Goal: Transaction & Acquisition: Book appointment/travel/reservation

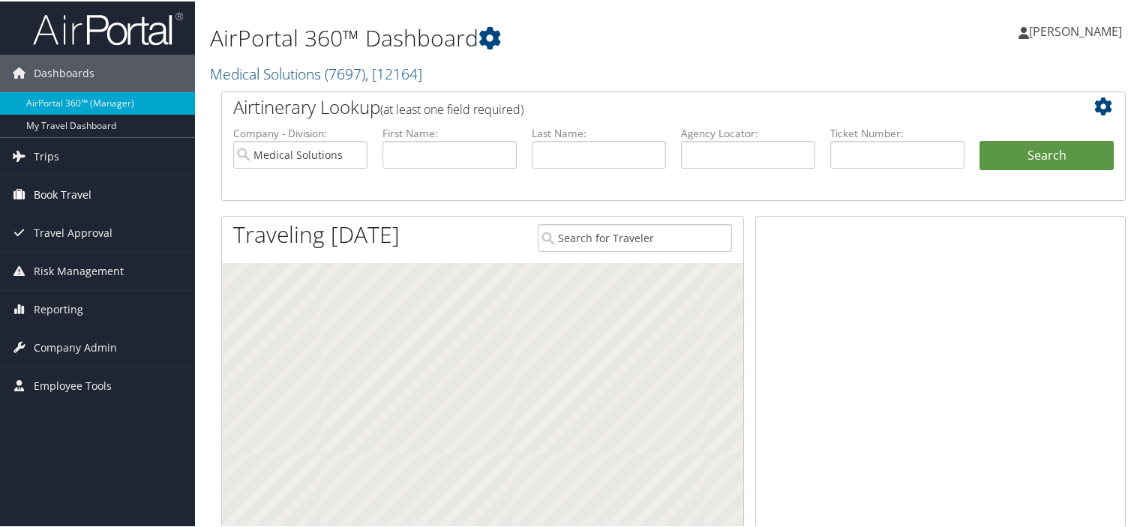
click at [54, 191] on span "Book Travel" at bounding box center [63, 194] width 58 height 38
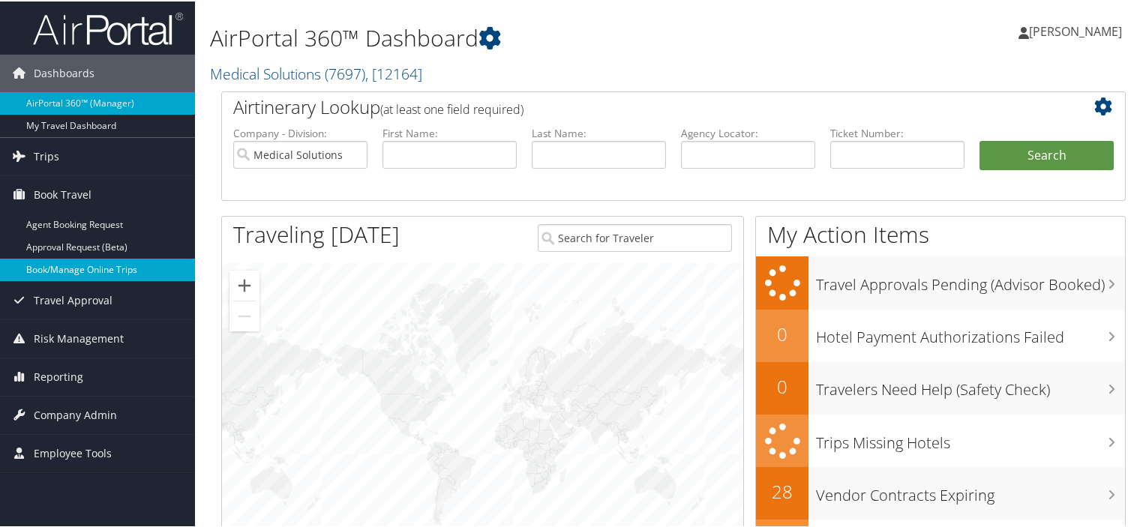
click at [41, 275] on link "Book/Manage Online Trips" at bounding box center [97, 268] width 195 height 23
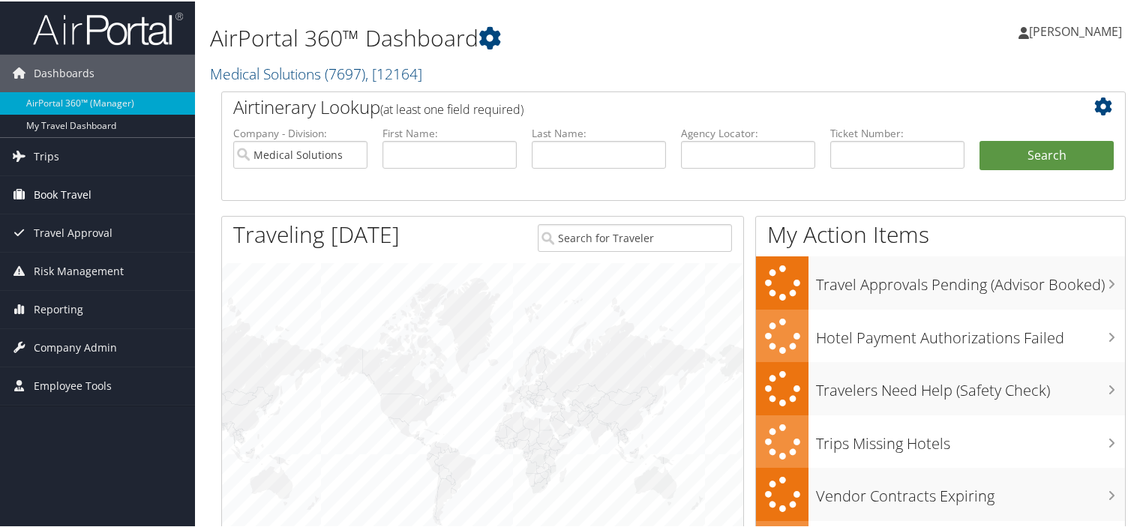
click at [60, 193] on span "Book Travel" at bounding box center [63, 194] width 58 height 38
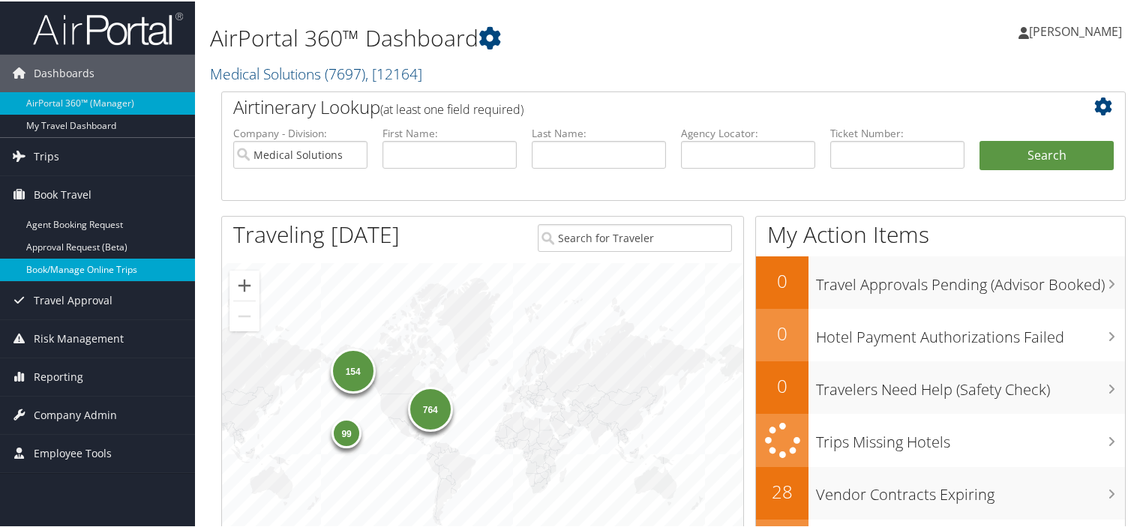
click at [102, 268] on link "Book/Manage Online Trips" at bounding box center [97, 268] width 195 height 23
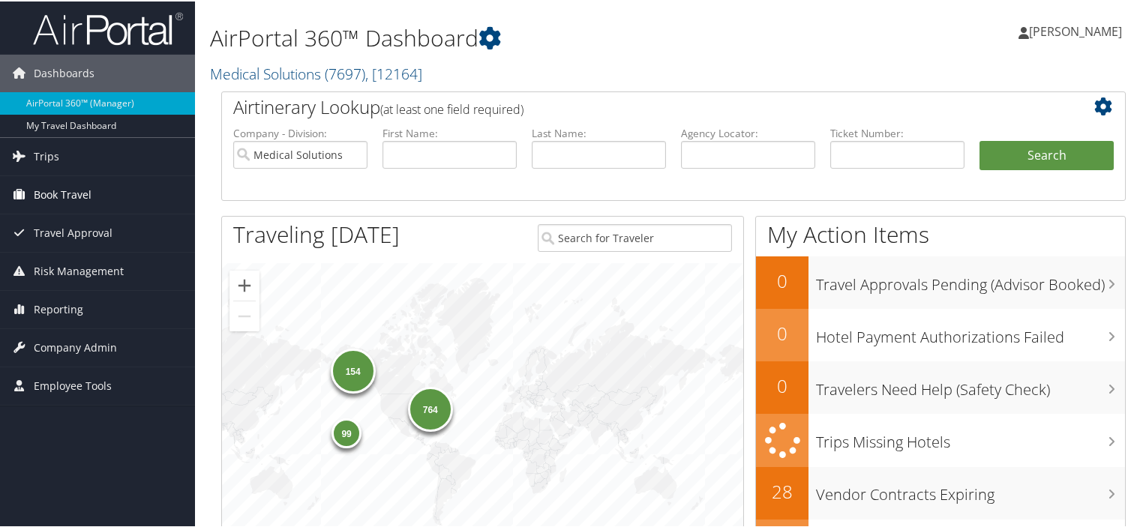
click at [61, 191] on span "Book Travel" at bounding box center [63, 194] width 58 height 38
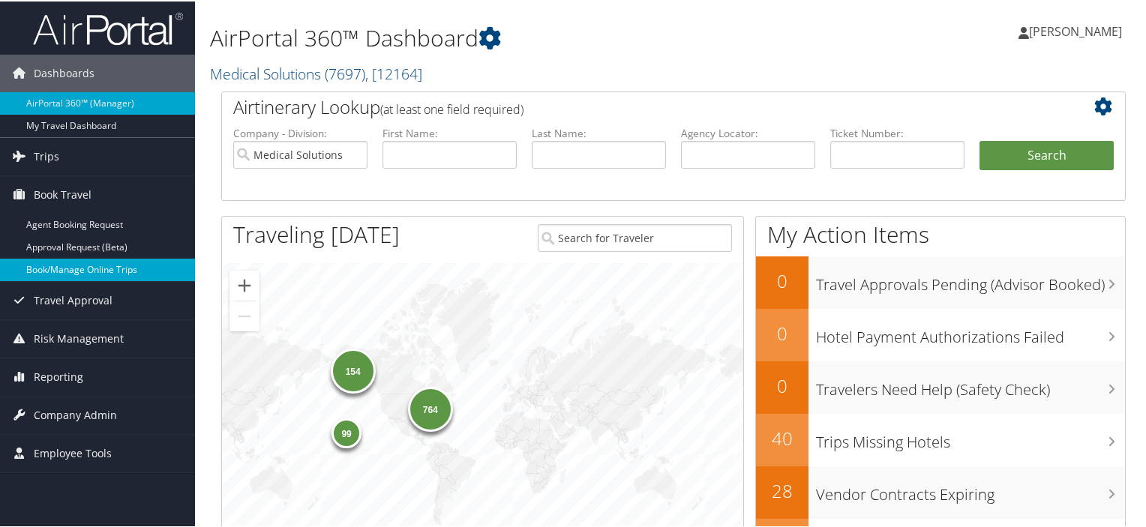
click at [111, 269] on link "Book/Manage Online Trips" at bounding box center [97, 268] width 195 height 23
